Goal: Information Seeking & Learning: Find specific fact

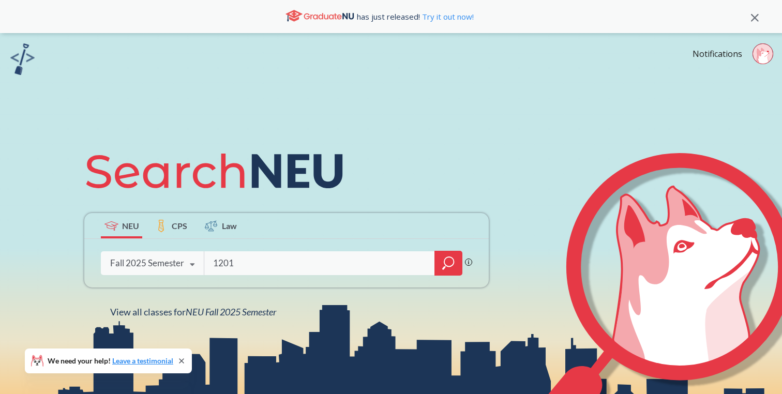
type input "1201"
click at [442, 262] on div at bounding box center [448, 263] width 28 height 25
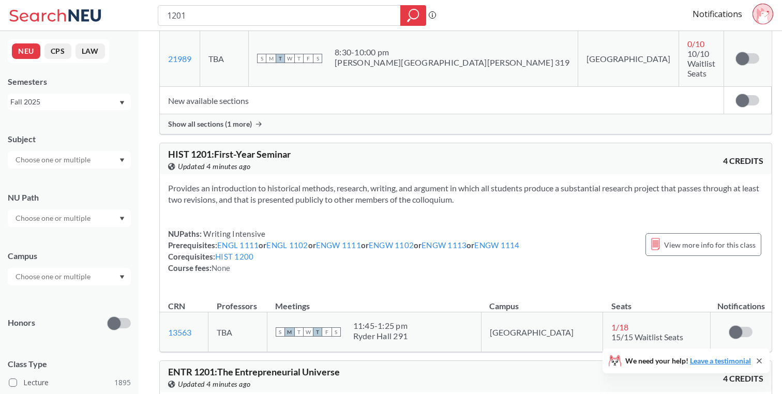
scroll to position [1077, 0]
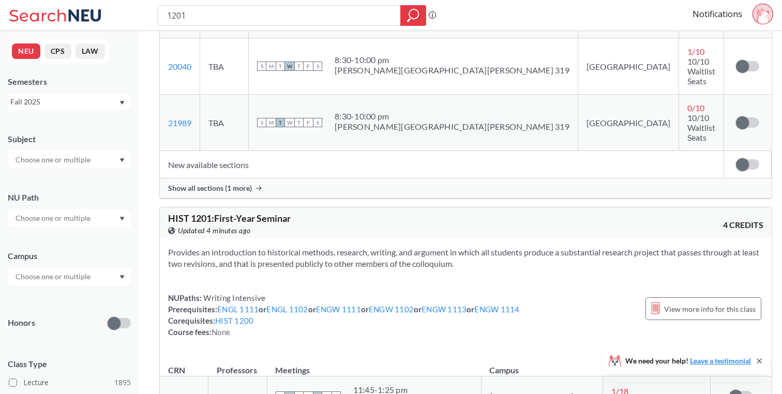
click at [286, 12] on input "1201" at bounding box center [279, 16] width 227 height 18
type input "1201"
type input "ACCT 1201"
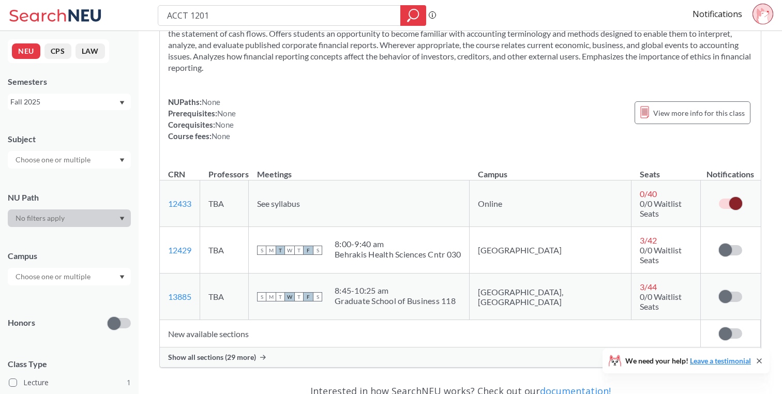
scroll to position [87, 0]
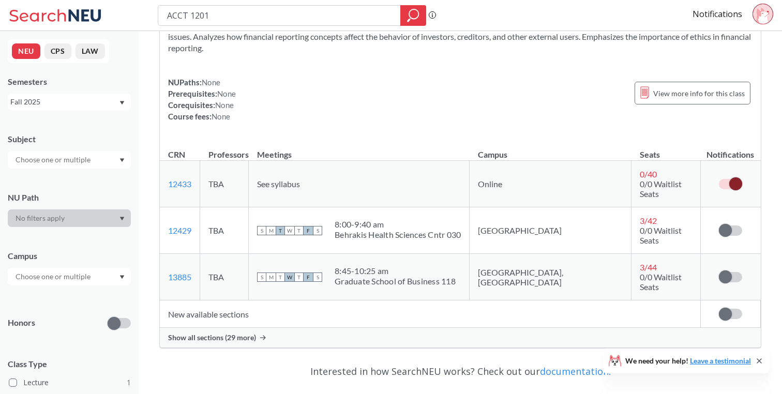
click at [241, 333] on span "Show all sections (29 more)" at bounding box center [212, 337] width 88 height 9
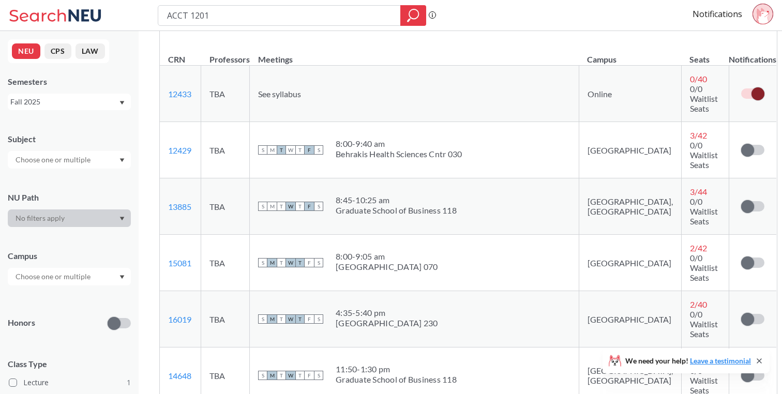
scroll to position [211, 0]
